Goal: Transaction & Acquisition: Purchase product/service

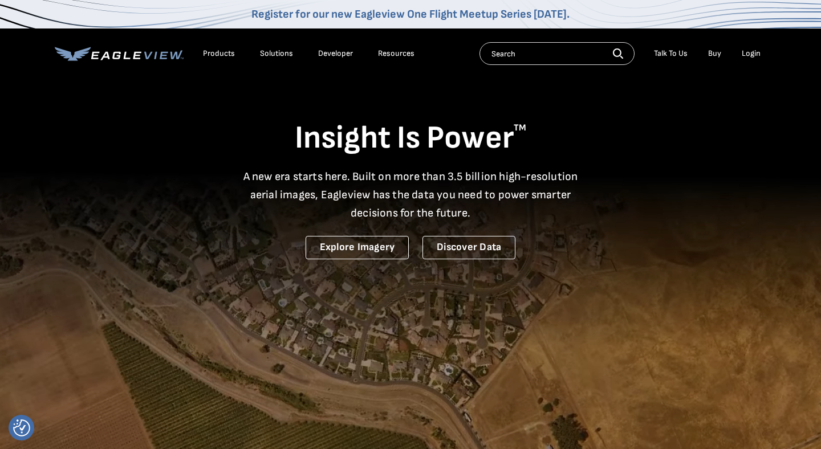
click at [226, 55] on div "Products" at bounding box center [219, 53] width 32 height 10
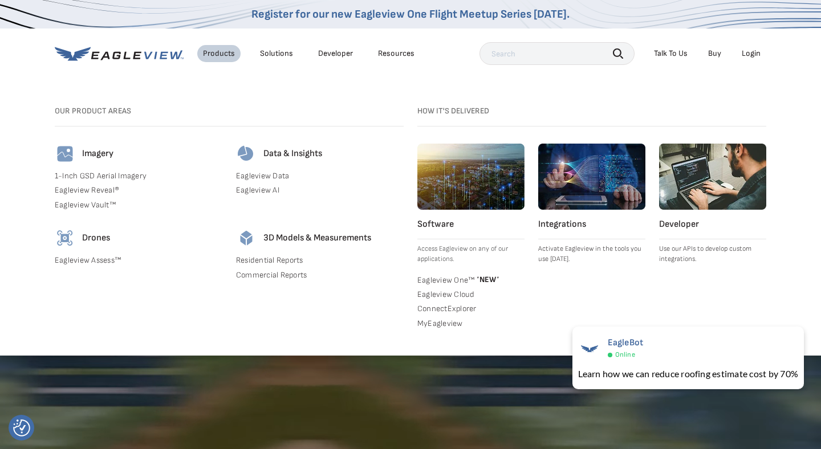
click at [750, 48] on div "Login" at bounding box center [751, 53] width 19 height 10
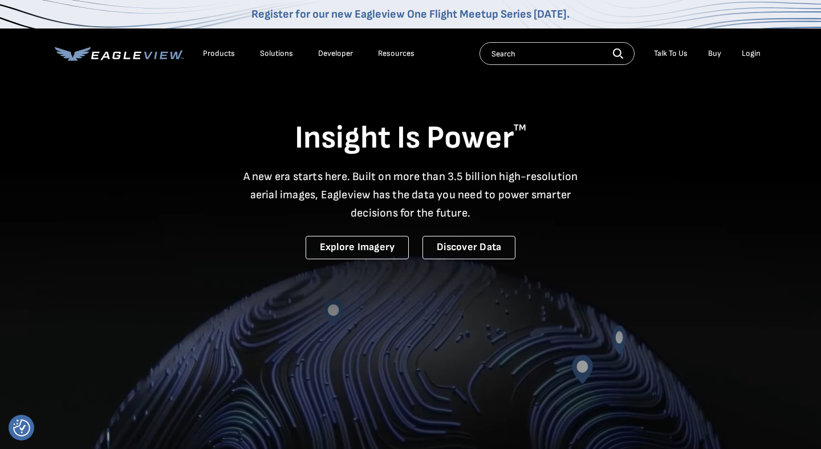
click at [753, 53] on div "Login" at bounding box center [751, 53] width 19 height 10
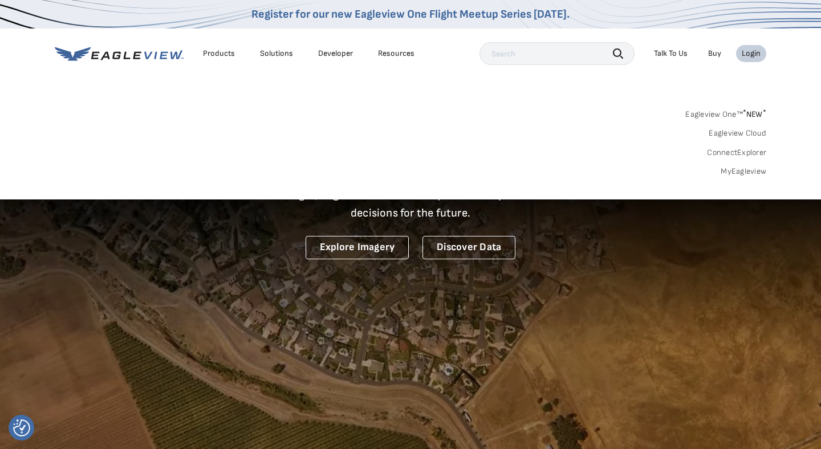
click at [531, 54] on input "text" at bounding box center [557, 53] width 155 height 23
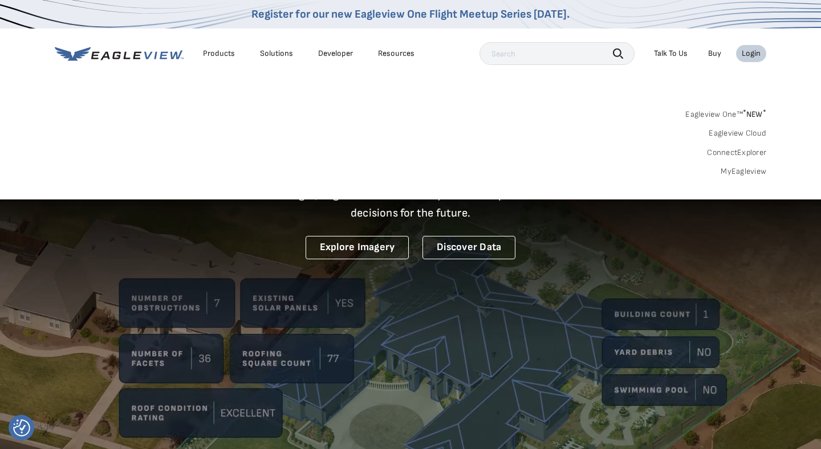
click at [367, 51] on ul "Products Solutions Developer Resources" at bounding box center [308, 53] width 223 height 17
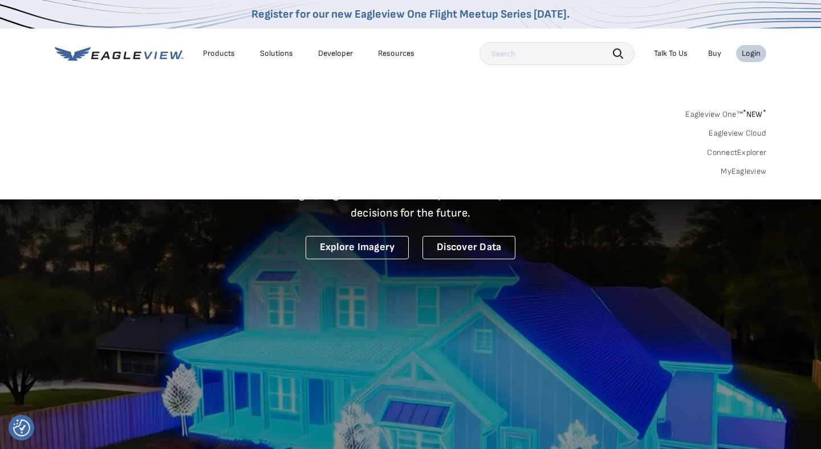
click at [273, 68] on div "Products Solutions Developer Resources Search Talk To Us Buy Login" at bounding box center [411, 54] width 712 height 50
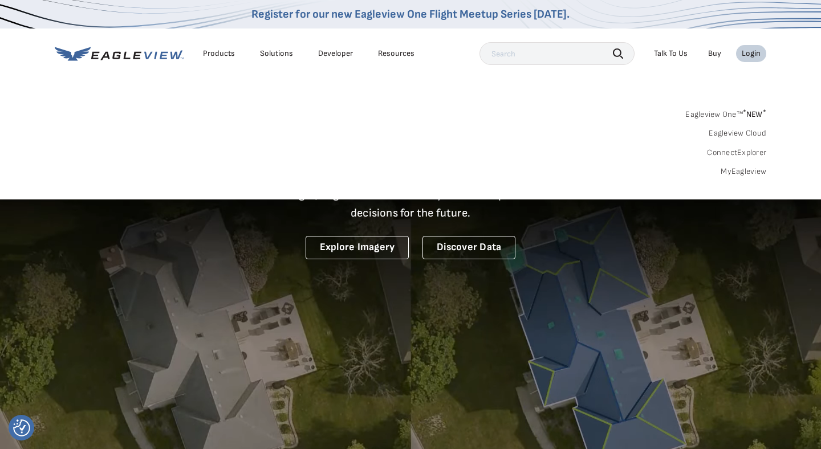
click at [273, 68] on div "Products Solutions Developer Resources Search Talk To Us Buy Login" at bounding box center [411, 54] width 712 height 50
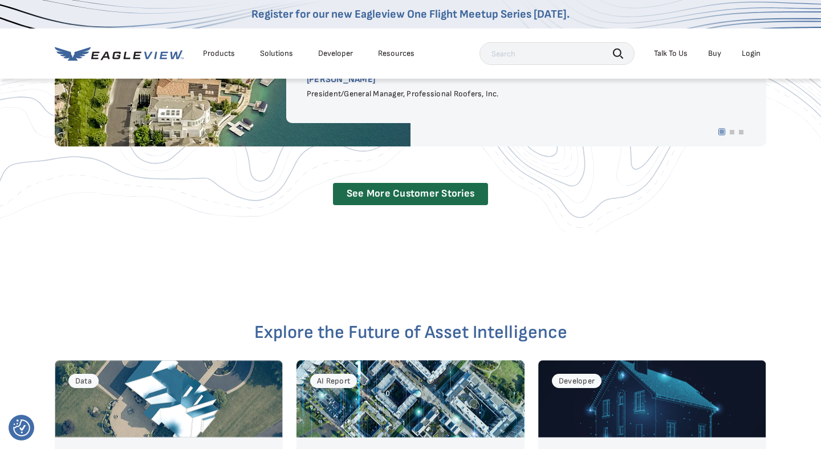
scroll to position [2234, 0]
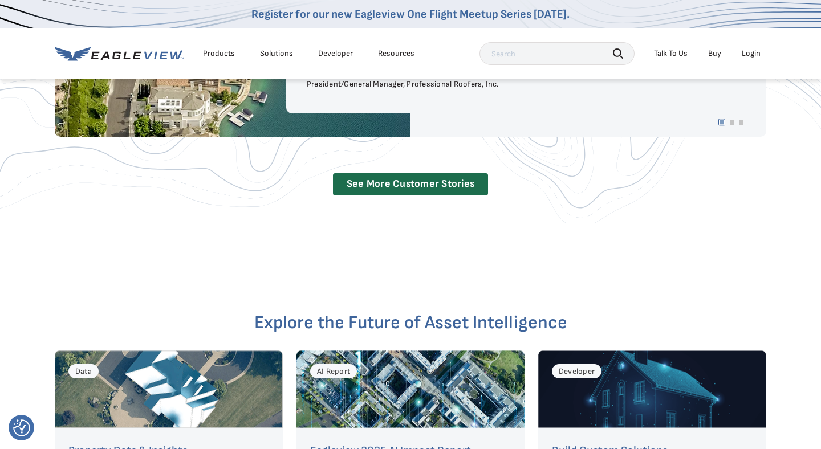
click at [417, 14] on link "Register for our new Eagleview One Flight Meetup Series [DATE]." at bounding box center [410, 14] width 318 height 14
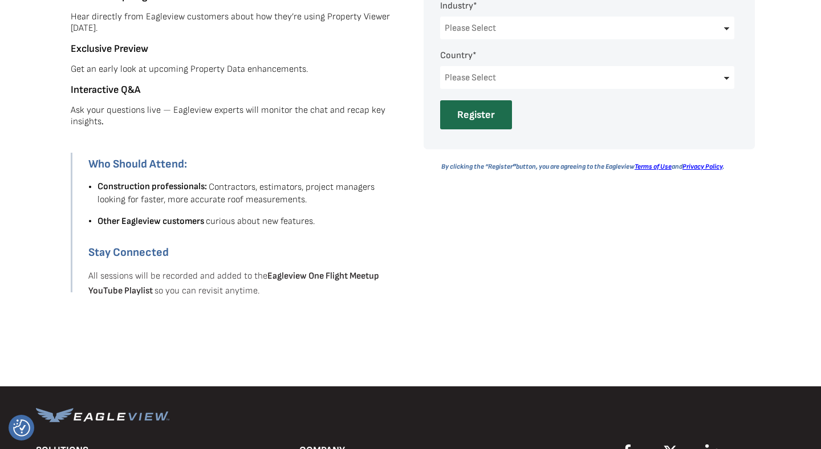
scroll to position [862, 0]
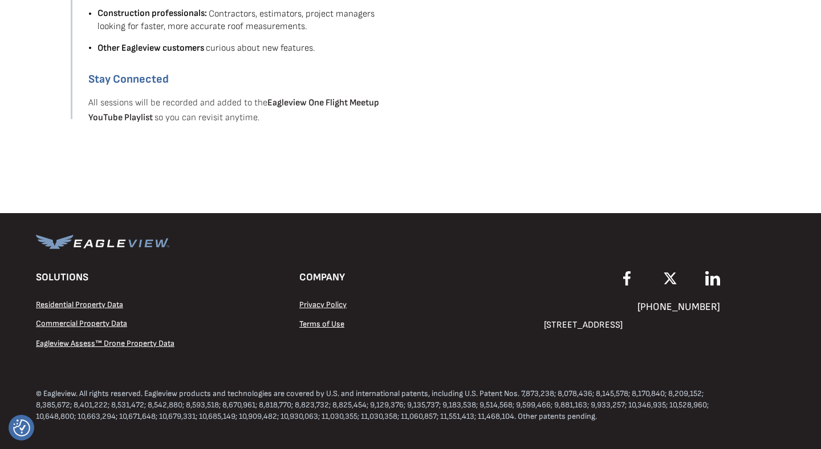
click at [93, 302] on span "Residential Property Data" at bounding box center [79, 305] width 87 height 10
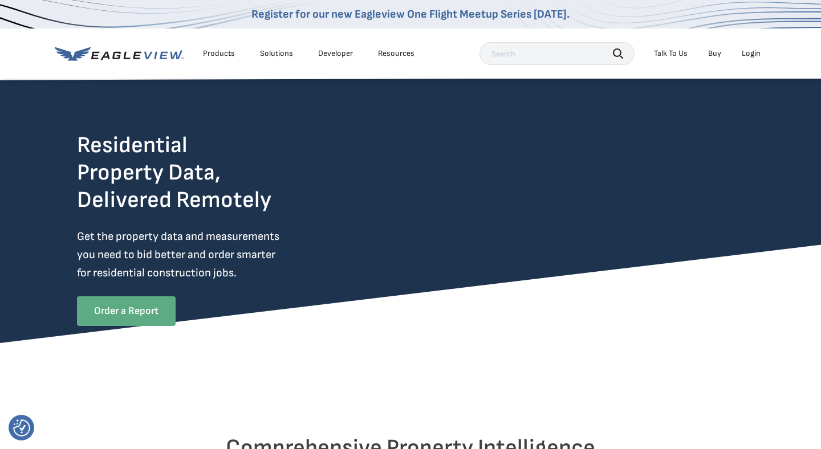
click at [138, 320] on link "Order a Report" at bounding box center [126, 312] width 99 height 30
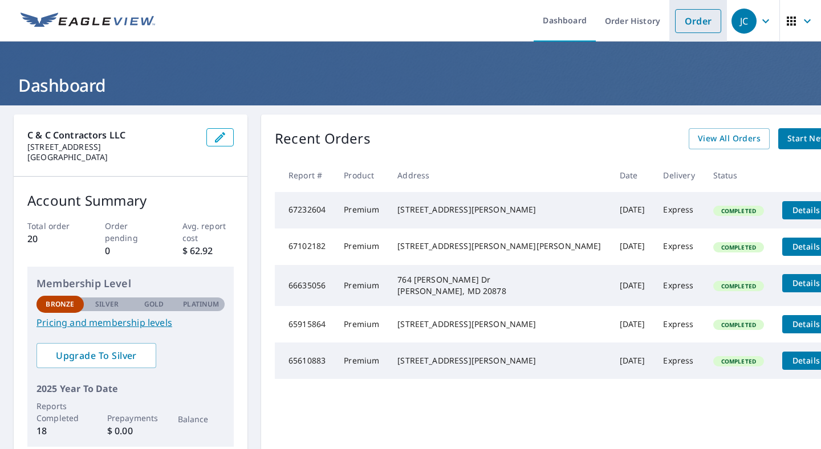
click at [700, 26] on link "Order" at bounding box center [698, 21] width 46 height 24
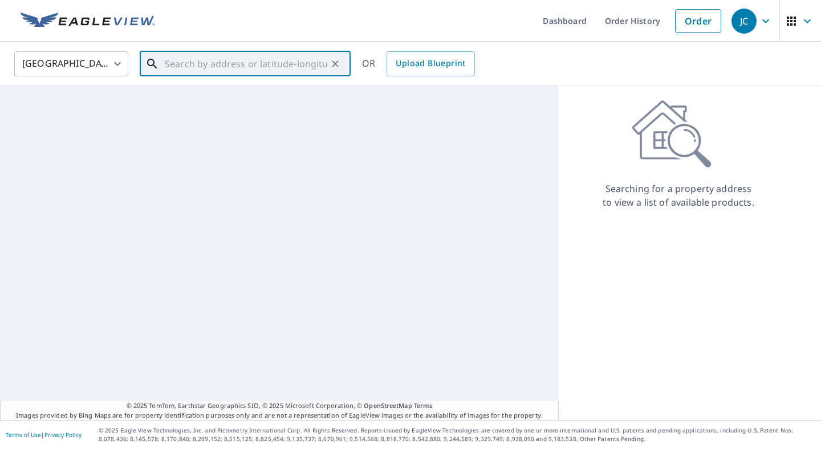
click at [225, 68] on input "text" at bounding box center [246, 64] width 163 height 32
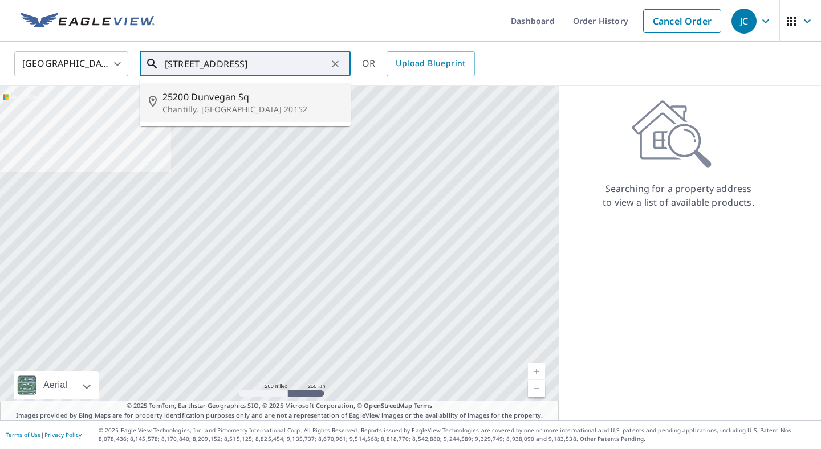
click at [201, 102] on span "25200 Dunvegan Sq" at bounding box center [252, 97] width 179 height 14
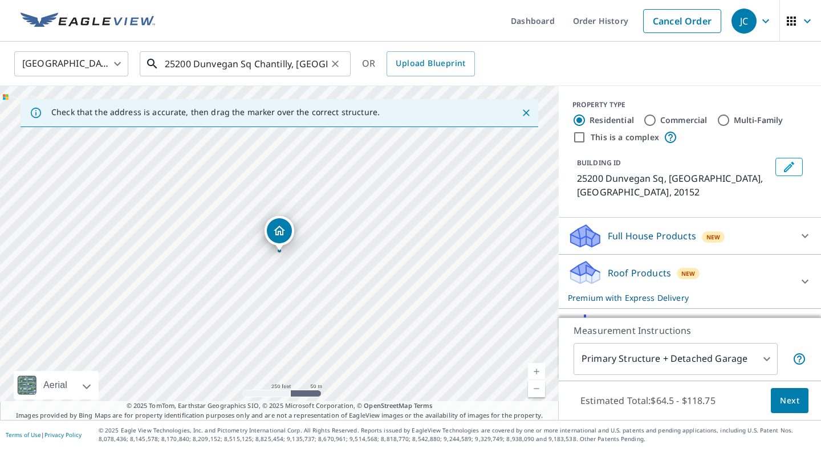
click at [190, 60] on input "25200 Dunvegan Sq Chantilly, VA 20152" at bounding box center [246, 64] width 163 height 32
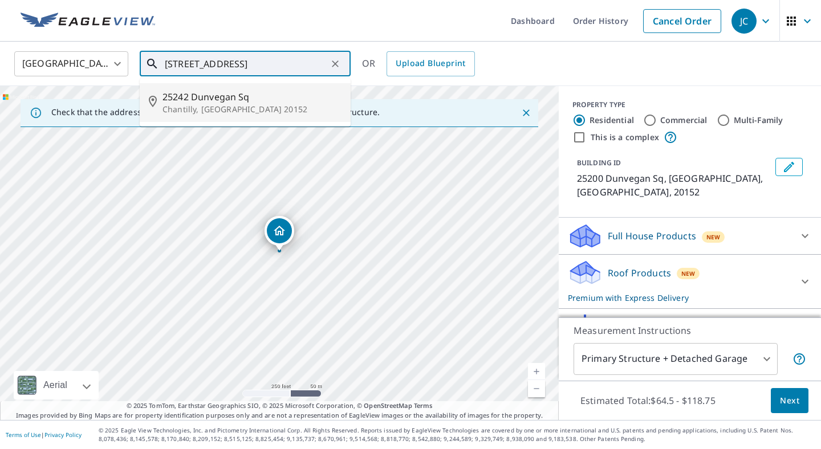
click at [246, 108] on p "Chantilly, VA 20152" at bounding box center [252, 109] width 179 height 11
type input "25242 Dunvegan Sq Chantilly, VA 20152"
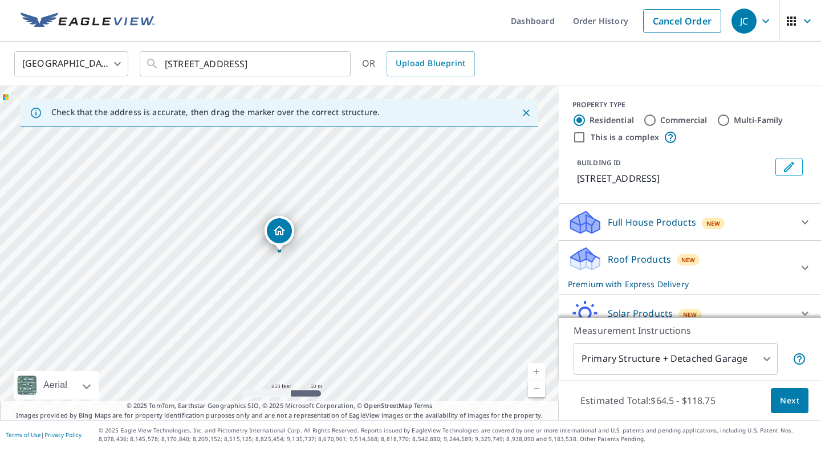
click at [754, 363] on body "JC JC Dashboard Order History Cancel Order JC United States US ​ 25242 Dunvegan…" at bounding box center [410, 224] width 821 height 449
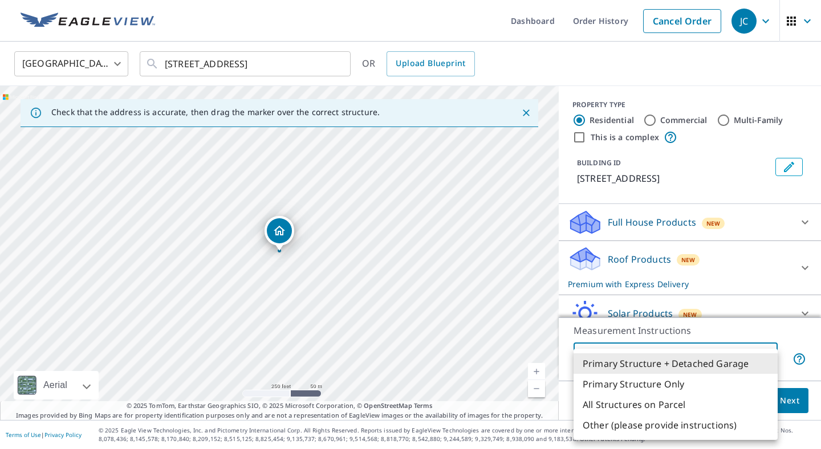
click at [708, 367] on li "Primary Structure + Detached Garage" at bounding box center [676, 364] width 204 height 21
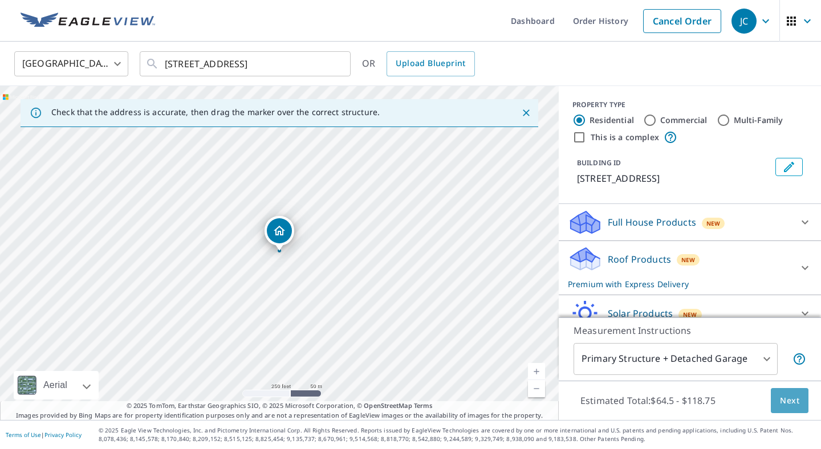
click at [790, 398] on span "Next" at bounding box center [789, 401] width 19 height 14
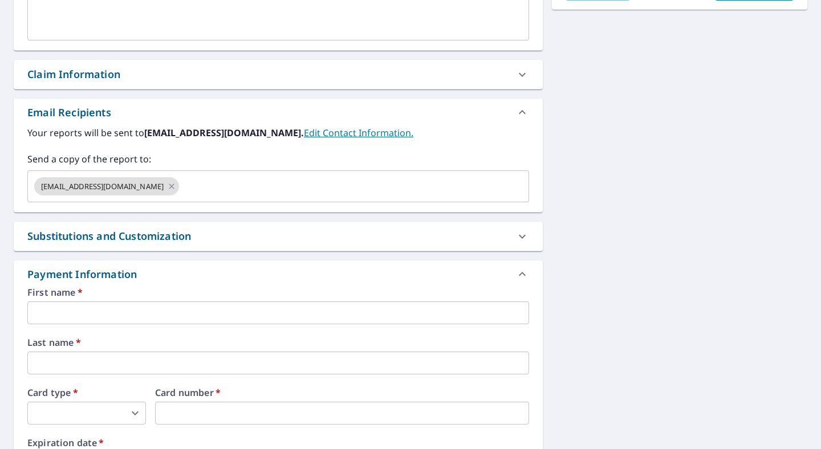
scroll to position [363, 0]
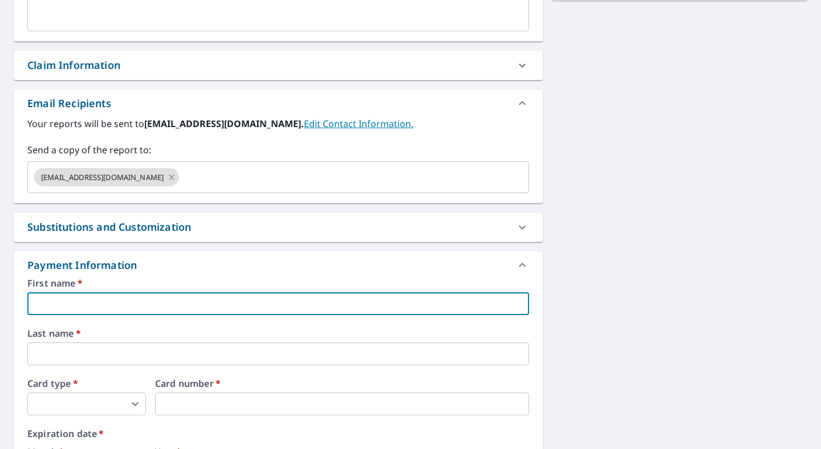
click at [145, 310] on input "text" at bounding box center [278, 304] width 502 height 23
type input "jacob"
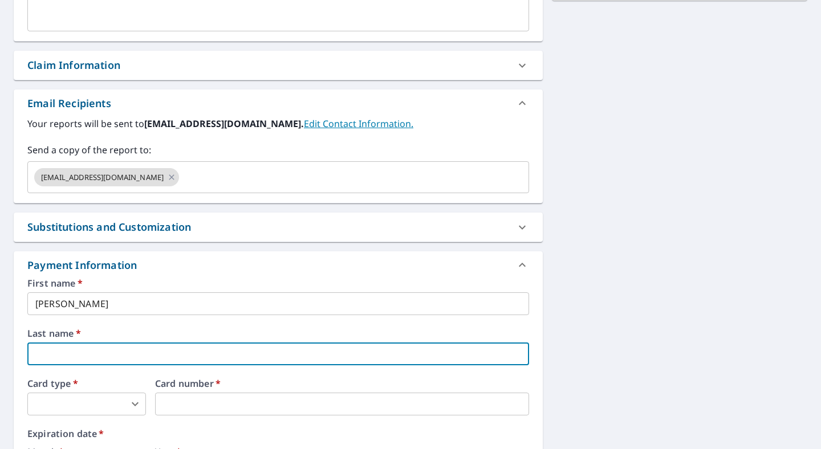
click at [105, 347] on input "text" at bounding box center [278, 354] width 502 height 23
type input "coffee"
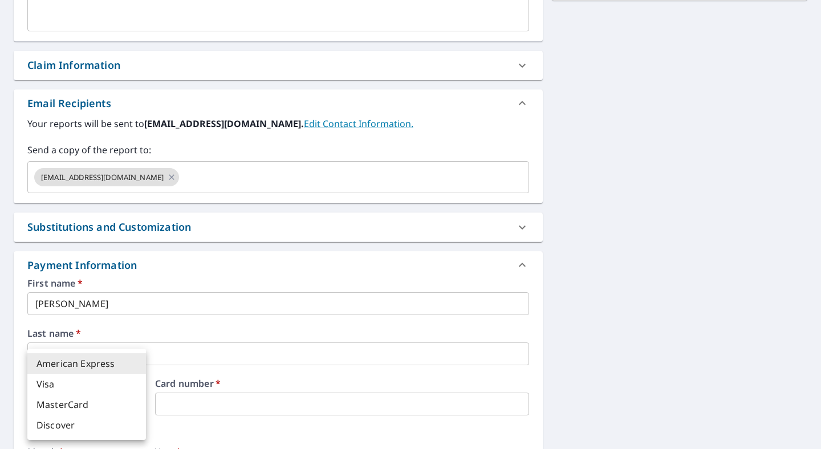
click at [72, 403] on body "JC JC Dashboard Order History Cancel Order JC Dashboard / Finalize Order Finali…" at bounding box center [410, 224] width 821 height 449
click at [84, 387] on li "Visa" at bounding box center [86, 384] width 119 height 21
type input "2"
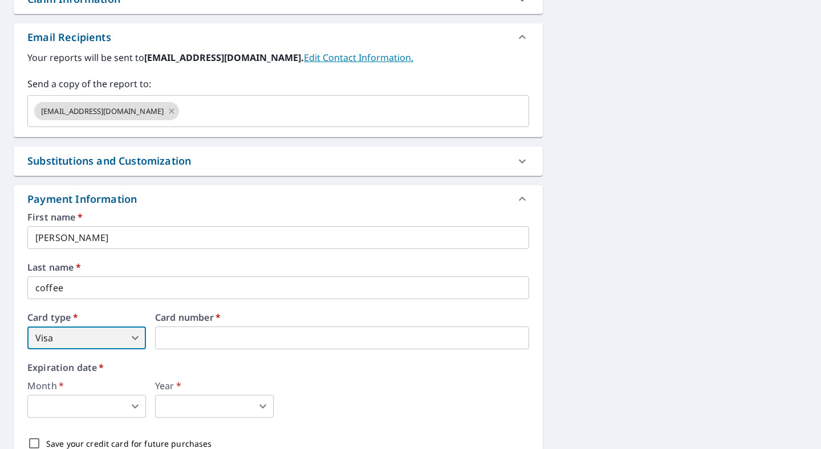
scroll to position [433, 0]
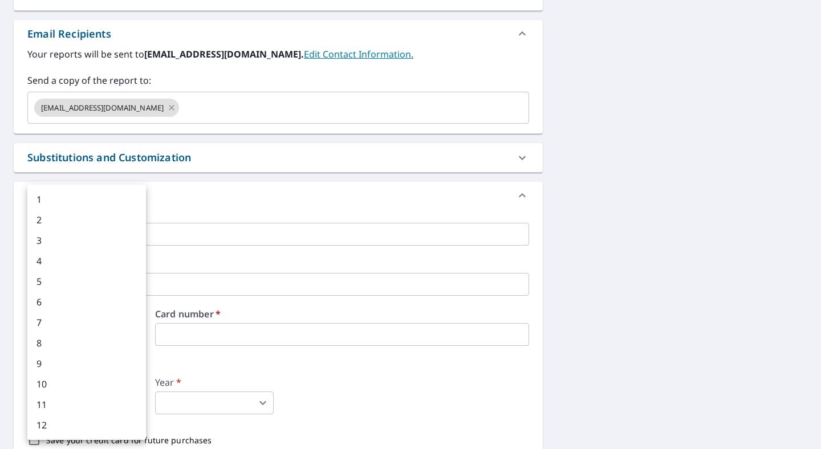
click at [100, 400] on body "JC JC Dashboard Order History Cancel Order JC Dashboard / Finalize Order Finali…" at bounding box center [410, 224] width 821 height 449
click at [98, 337] on li "8" at bounding box center [86, 343] width 119 height 21
type input "8"
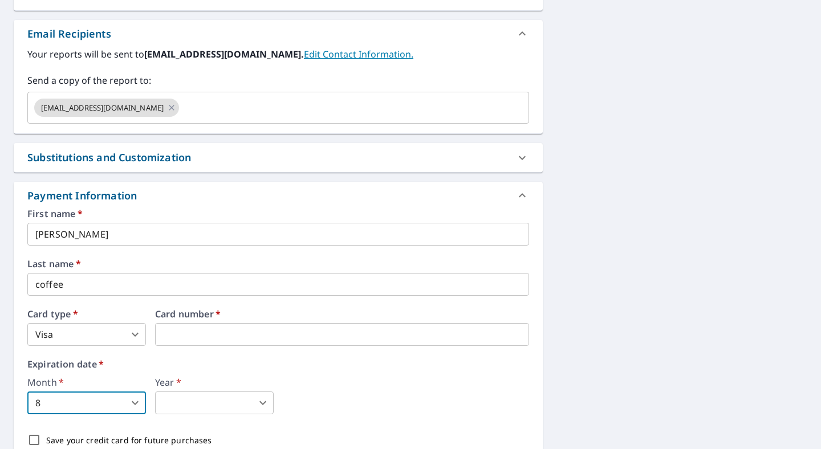
click at [202, 398] on body "JC JC Dashboard Order History Cancel Order JC Dashboard / Finalize Order Finali…" at bounding box center [410, 224] width 821 height 449
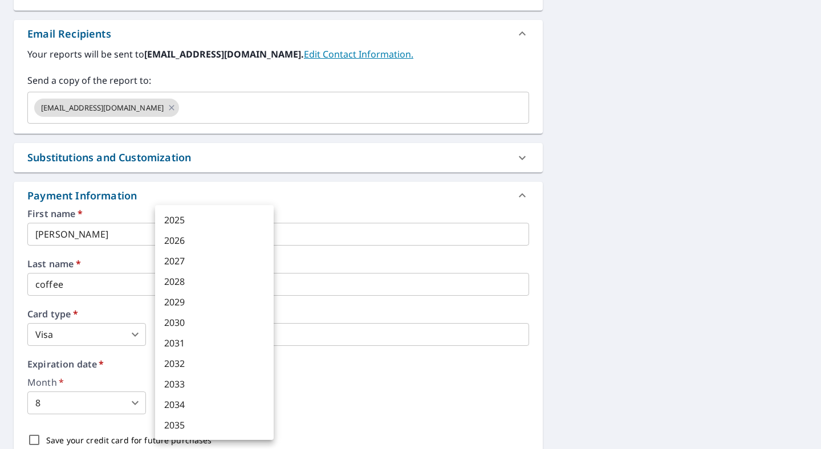
click at [192, 285] on li "2028" at bounding box center [214, 281] width 119 height 21
type input "2028"
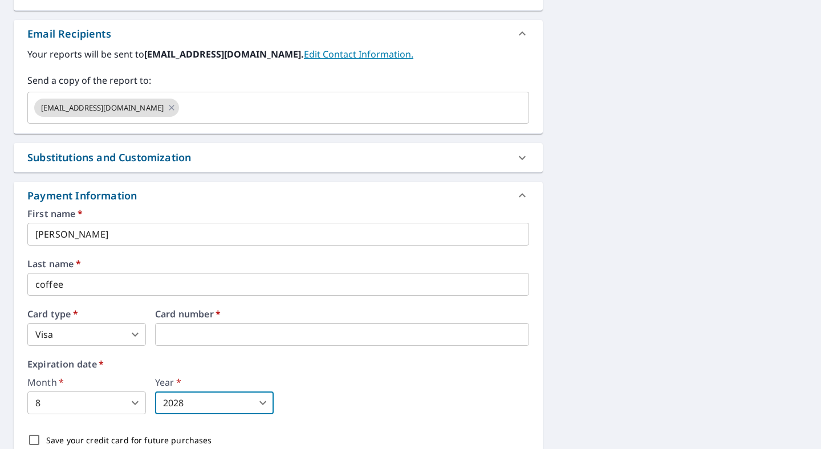
click at [357, 403] on div "Month   * 8 8 ​ Year   * 2028 2028 ​" at bounding box center [278, 396] width 502 height 36
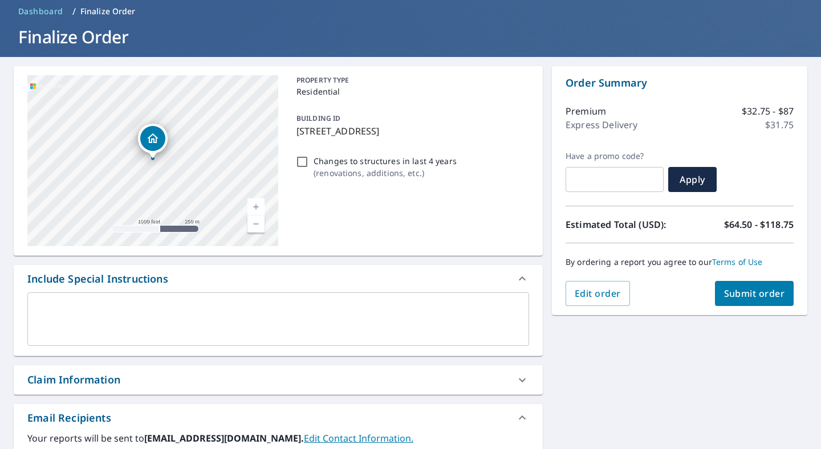
scroll to position [47, 0]
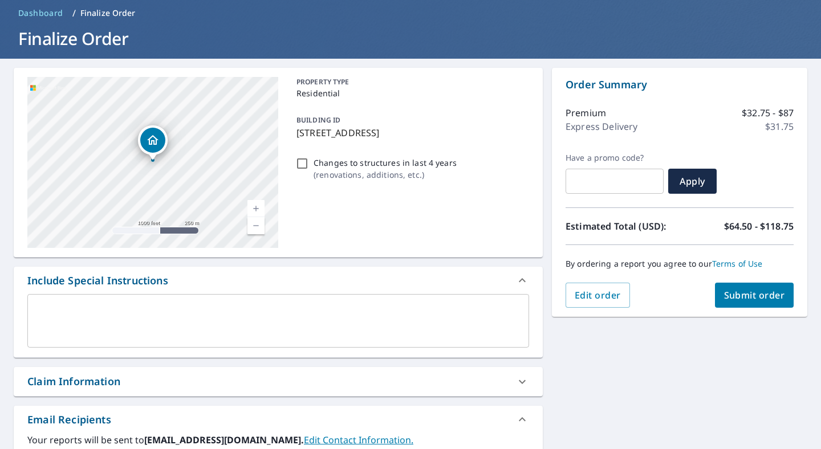
click at [748, 295] on span "Submit order" at bounding box center [754, 295] width 61 height 13
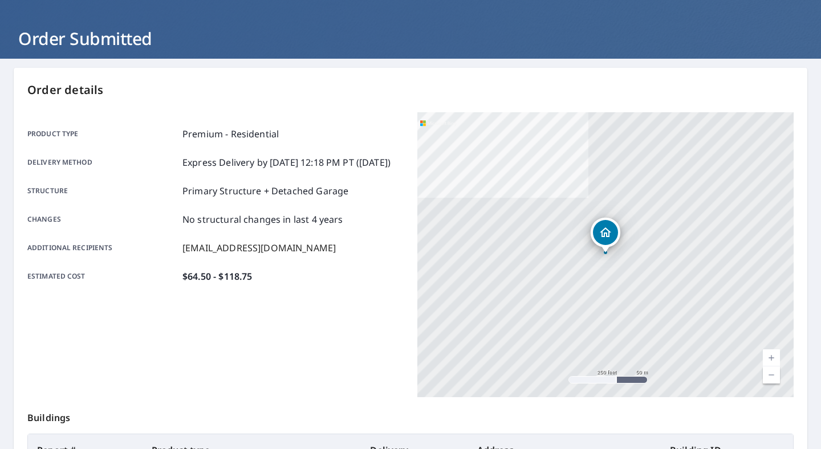
scroll to position [221, 0]
